Goal: Feedback & Contribution: Submit feedback/report problem

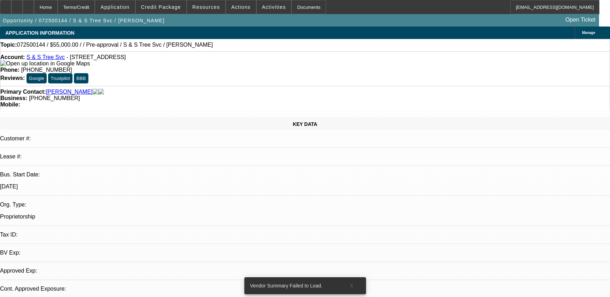
select select "0"
select select "2"
select select "0.1"
select select "1"
select select "2"
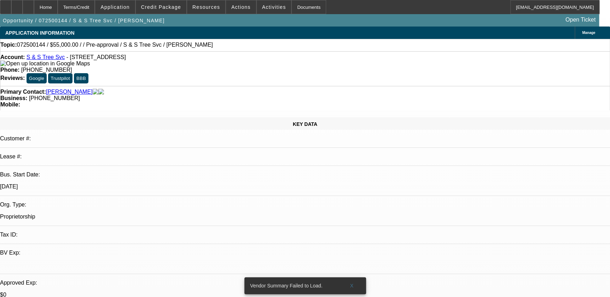
select select "4"
drag, startPoint x: 351, startPoint y: 278, endPoint x: 329, endPoint y: 232, distance: 51.1
click at [351, 283] on span "X" at bounding box center [352, 286] width 4 height 6
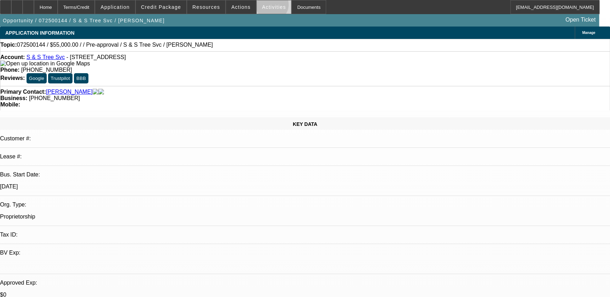
click at [264, 6] on span "Activities" at bounding box center [274, 7] width 24 height 6
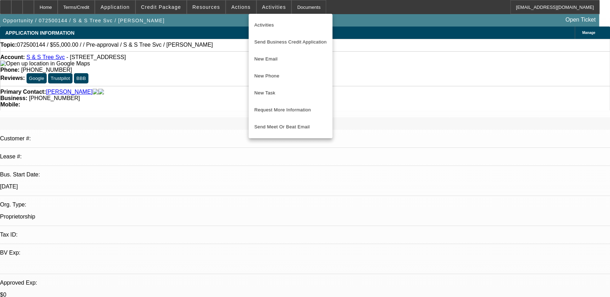
click at [242, 8] on div at bounding box center [305, 148] width 610 height 297
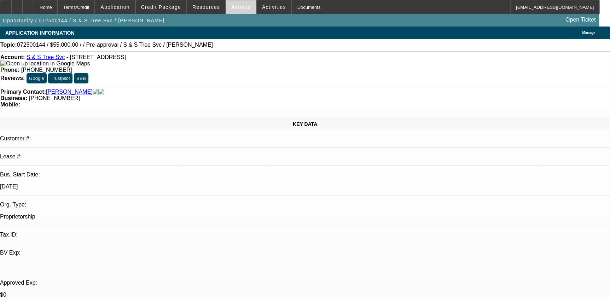
click at [240, 7] on span "Actions" at bounding box center [240, 7] width 19 height 6
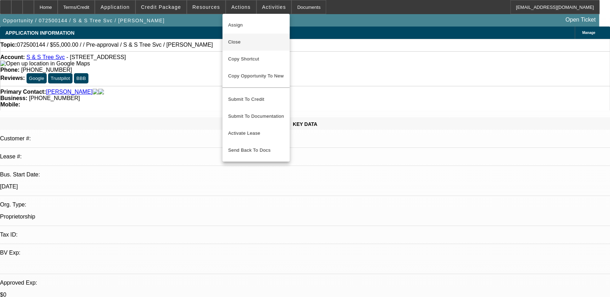
click at [259, 49] on button "Close" at bounding box center [255, 42] width 67 height 17
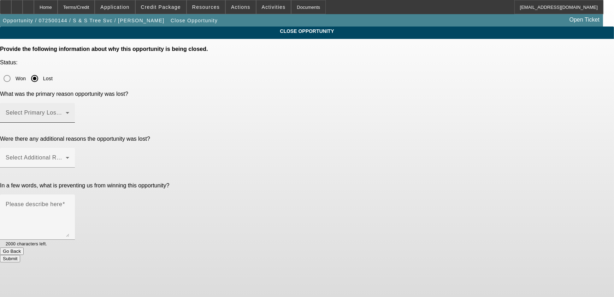
click at [69, 103] on div "Select Primary Lost Reason" at bounding box center [38, 113] width 64 height 20
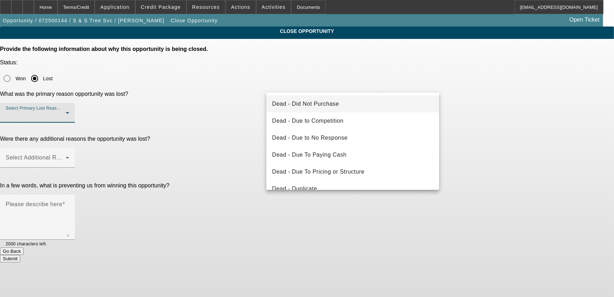
click at [324, 109] on mat-option "Dead - Did Not Purchase" at bounding box center [352, 103] width 173 height 17
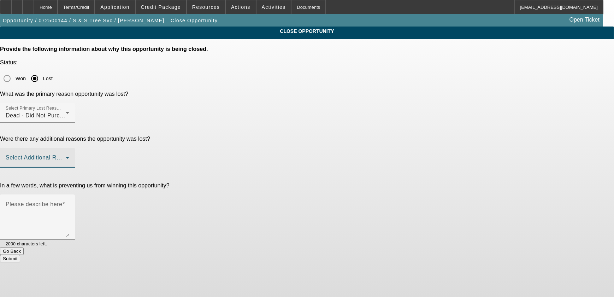
click at [66, 156] on span at bounding box center [36, 160] width 60 height 8
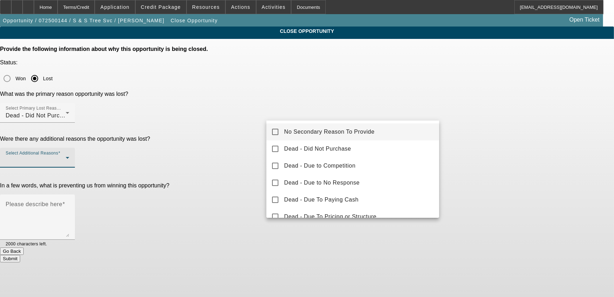
click at [341, 131] on span "No Secondary Reason To Provide" at bounding box center [329, 132] width 90 height 8
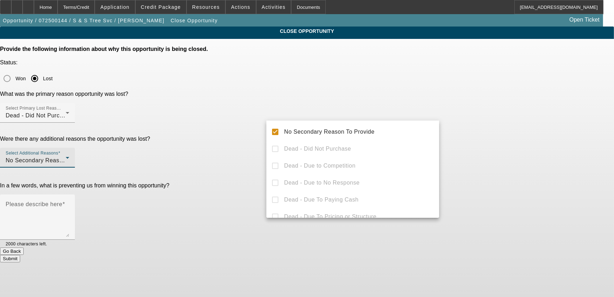
click at [456, 121] on div at bounding box center [307, 148] width 614 height 297
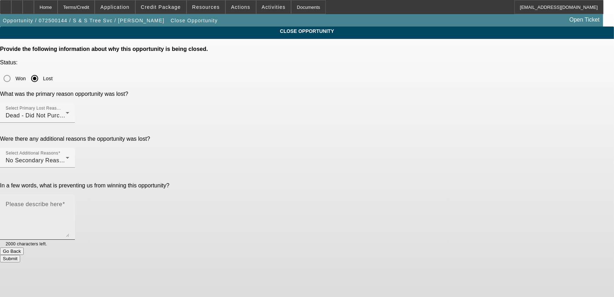
drag, startPoint x: 370, startPoint y: 148, endPoint x: 364, endPoint y: 147, distance: 5.9
click at [69, 203] on textarea "Please describe here" at bounding box center [38, 220] width 64 height 34
type textarea "Not in market"
click at [20, 255] on button "Submit" at bounding box center [10, 258] width 20 height 7
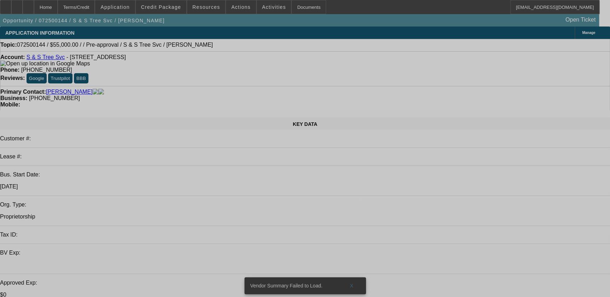
select select "0"
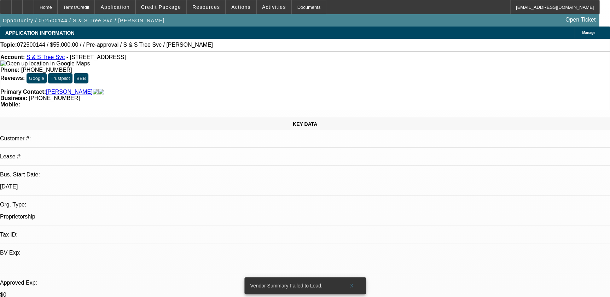
select select "2"
select select "0.1"
select select "4"
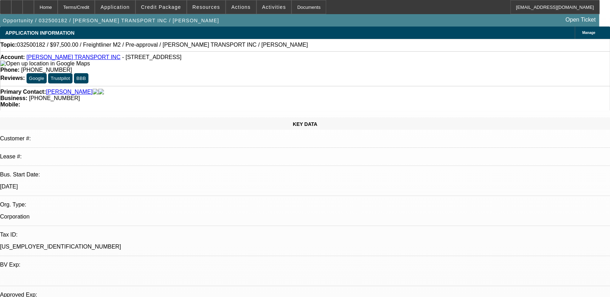
select select "0"
select select "0.1"
select select "0"
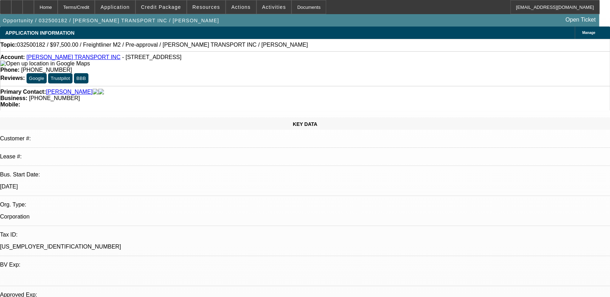
select select "0.1"
select select "0"
select select "0.1"
select select "0"
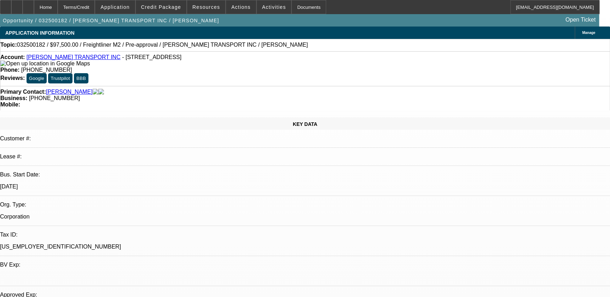
select select "0"
select select "0.1"
select select "1"
select select "4"
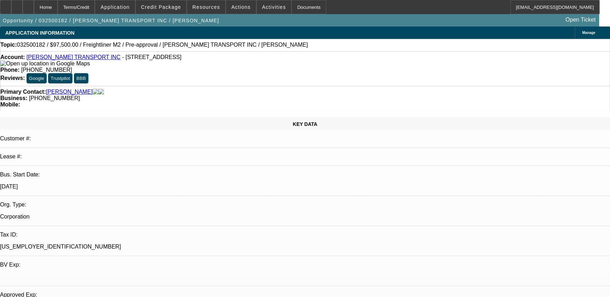
select select "1"
select select "4"
select select "1"
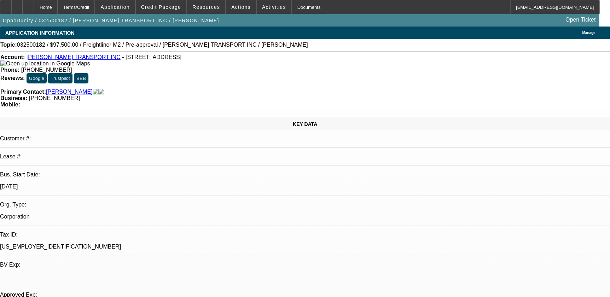
select select "4"
select select "1"
select select "4"
drag, startPoint x: 225, startPoint y: 60, endPoint x: 258, endPoint y: 55, distance: 32.9
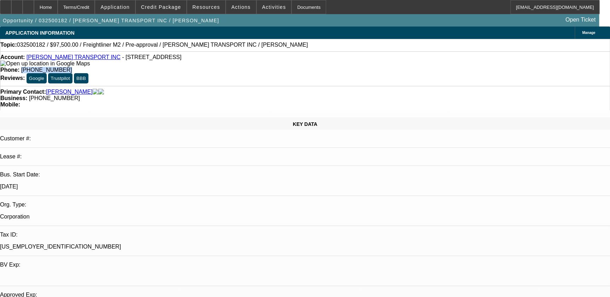
click at [257, 55] on div "Account: VILLASENOR TRANSPORT INC - 3578 Calmosa St, Las Vegas, NV 89103 Phone:…" at bounding box center [305, 68] width 610 height 35
drag, startPoint x: 257, startPoint y: 56, endPoint x: 242, endPoint y: 58, distance: 15.7
copy span "(702) 337-8521"
